Goal: Information Seeking & Learning: Learn about a topic

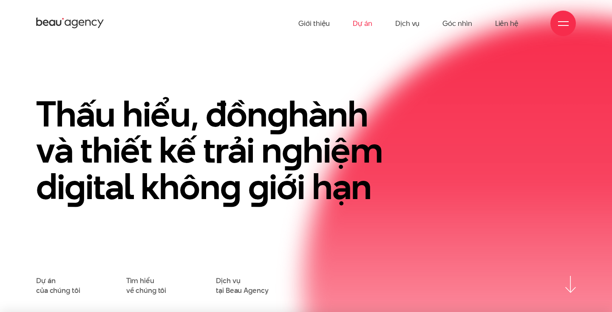
click at [358, 26] on link "Dự án" at bounding box center [363, 23] width 20 height 47
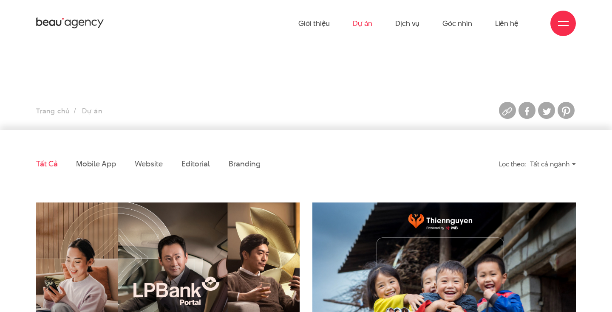
scroll to position [213, 0]
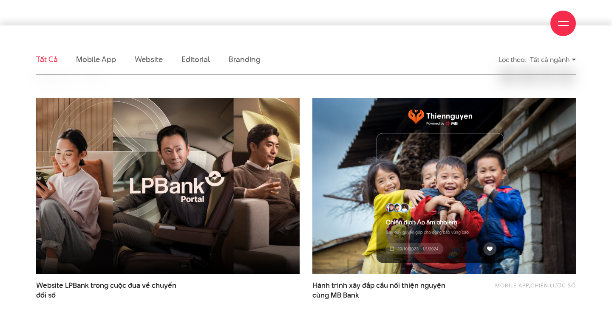
click at [206, 169] on img at bounding box center [168, 186] width 290 height 194
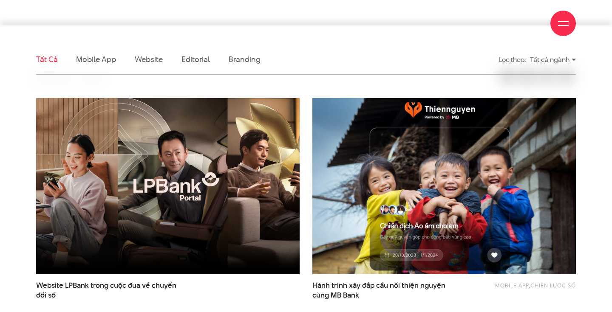
click at [445, 173] on img at bounding box center [444, 186] width 290 height 194
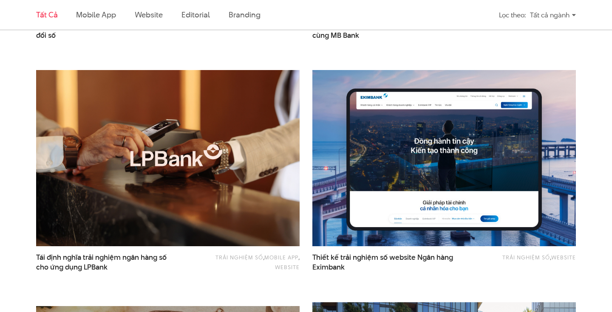
scroll to position [474, 0]
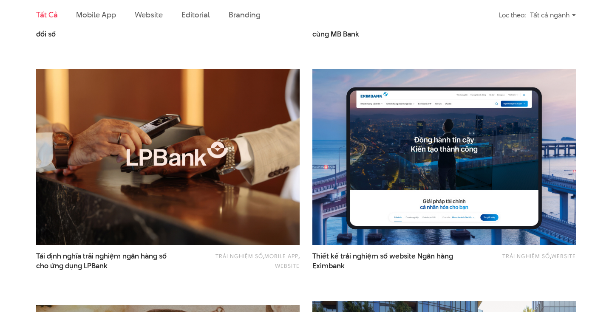
click at [197, 193] on img at bounding box center [168, 157] width 290 height 194
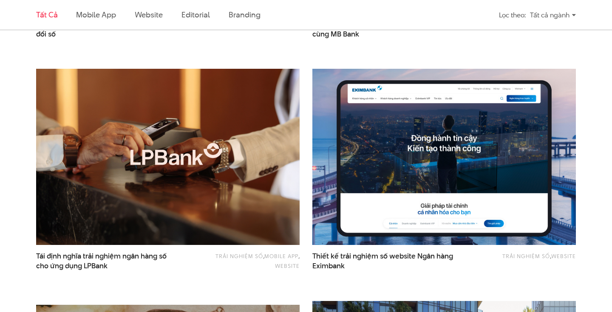
click at [385, 170] on img at bounding box center [444, 157] width 290 height 194
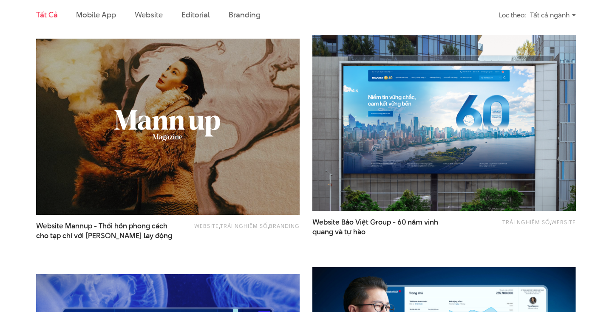
scroll to position [740, 0]
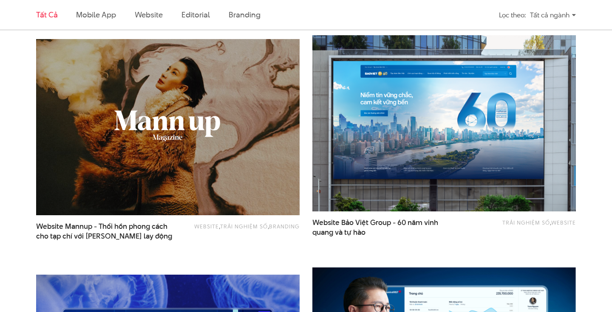
click at [409, 122] on img at bounding box center [444, 123] width 290 height 194
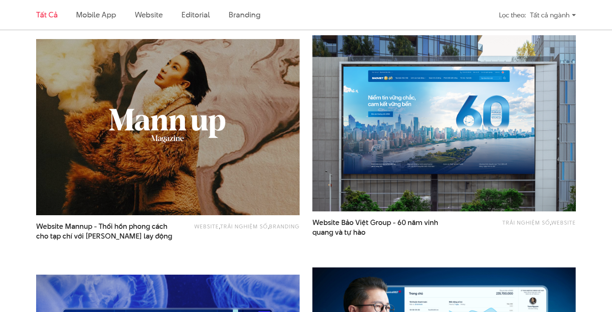
click at [222, 145] on img at bounding box center [168, 127] width 290 height 194
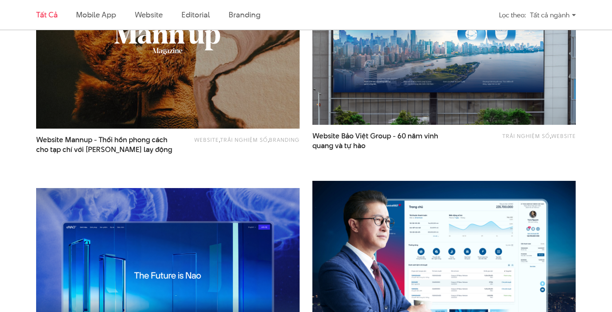
scroll to position [850, 0]
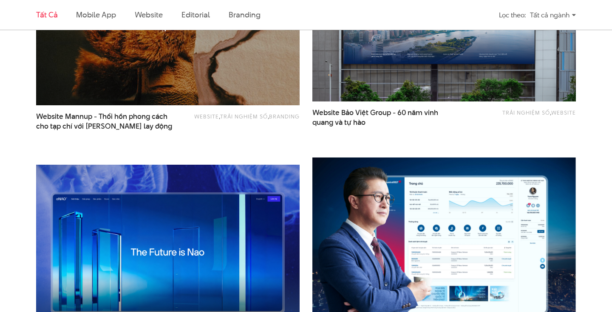
click at [222, 231] on img at bounding box center [168, 253] width 290 height 194
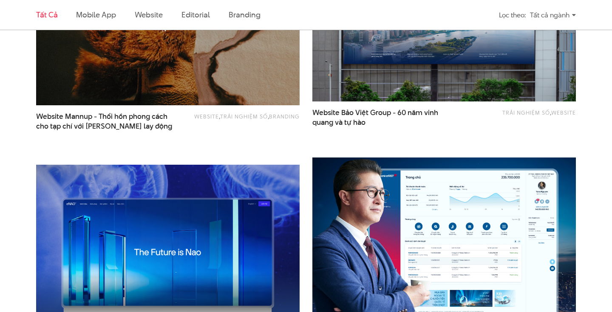
click at [438, 226] on img at bounding box center [444, 246] width 290 height 194
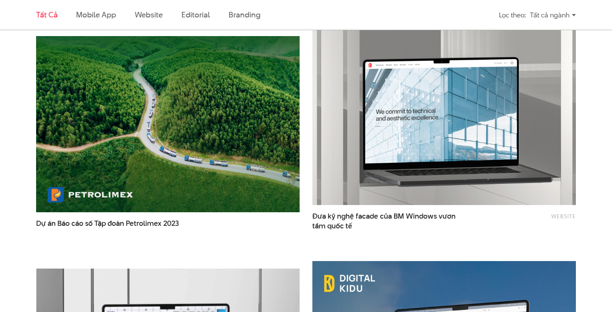
scroll to position [1252, 0]
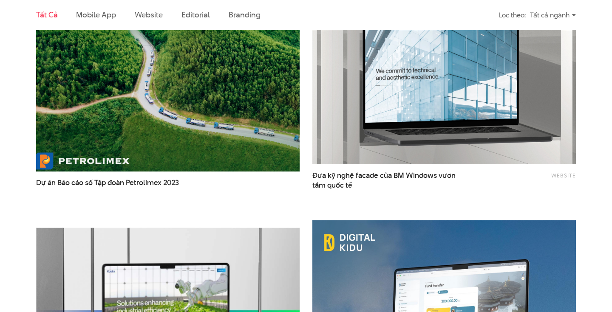
click at [234, 90] on img at bounding box center [168, 83] width 290 height 194
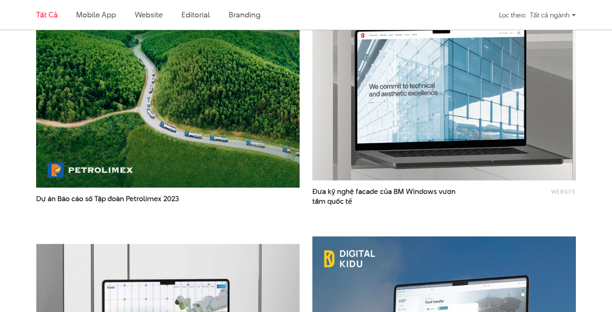
scroll to position [1127, 0]
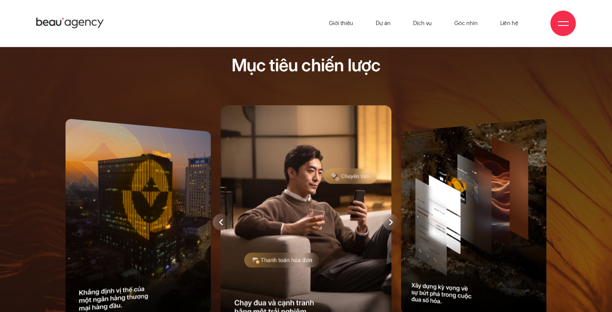
scroll to position [74, 0]
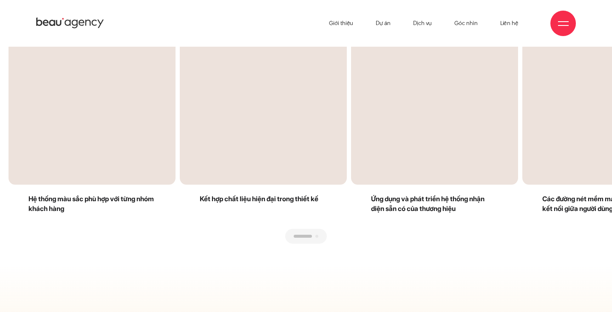
click at [315, 244] on div "Next slide" at bounding box center [455, 122] width 298 height 243
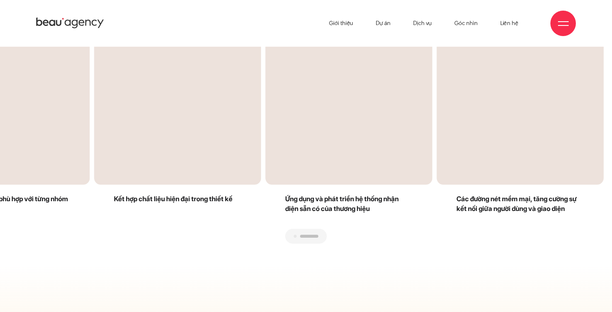
click at [315, 244] on div "Next slide" at bounding box center [455, 122] width 298 height 243
click at [283, 244] on div "Previous slide" at bounding box center [158, 122] width 298 height 243
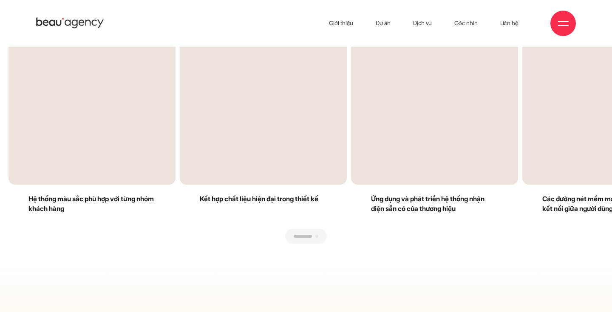
click at [342, 244] on div "Next slide" at bounding box center [455, 122] width 298 height 243
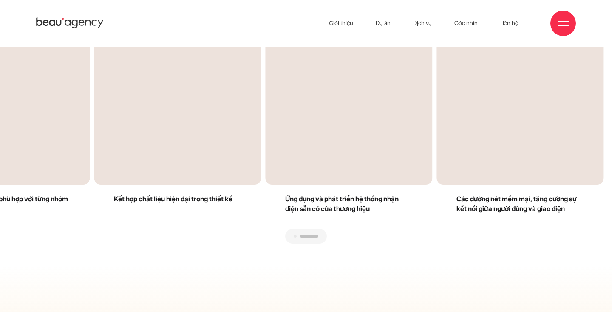
click at [256, 244] on div "Previous slide" at bounding box center [158, 122] width 298 height 243
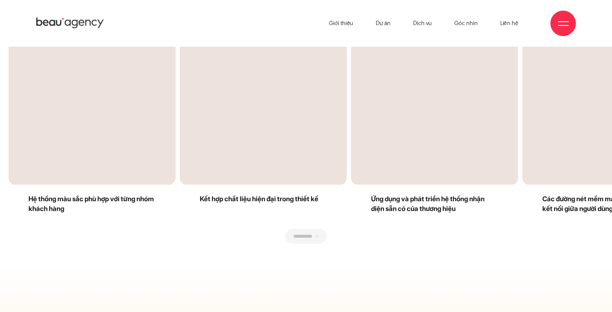
click at [455, 240] on div "Next slide" at bounding box center [455, 122] width 298 height 243
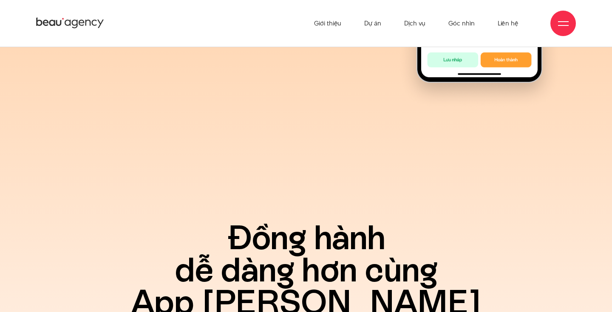
scroll to position [11546, 0]
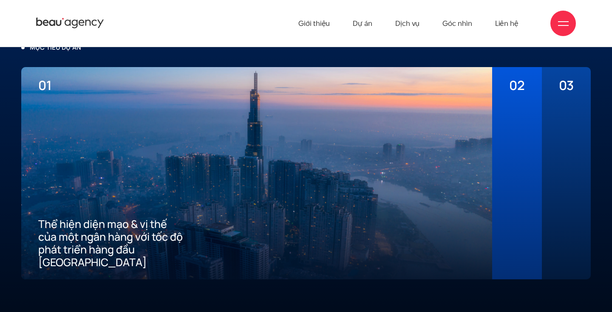
scroll to position [1934, 0]
click at [524, 134] on div at bounding box center [516, 181] width 15 height 176
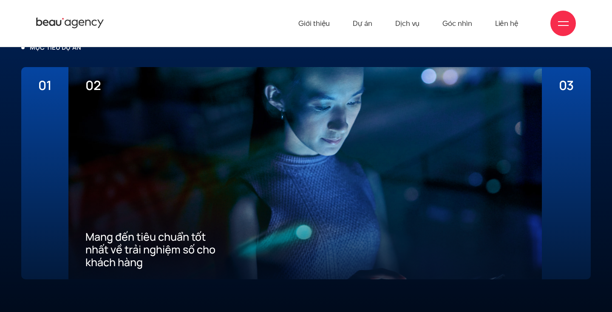
click at [546, 134] on div "03 Xây dựng ưu thế cạnh tranh thu hút khách hàng mới về App" at bounding box center [566, 173] width 49 height 213
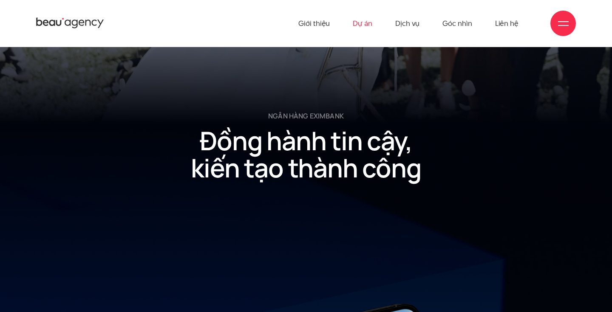
scroll to position [9186, 0]
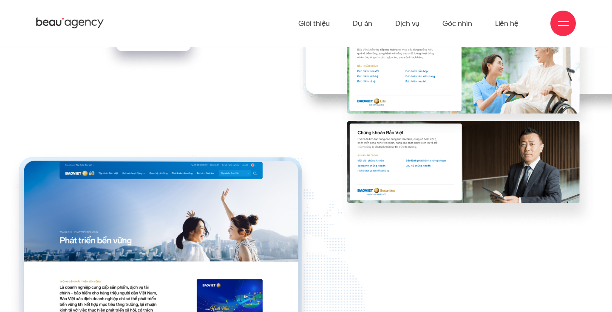
scroll to position [9629, 0]
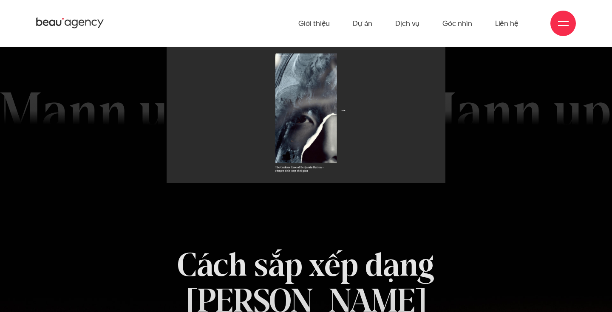
scroll to position [3461, 0]
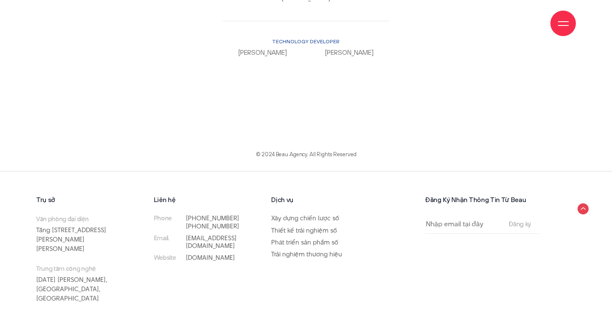
scroll to position [6899, 0]
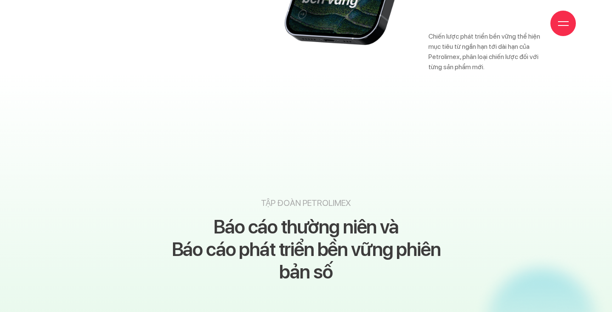
scroll to position [11116, 0]
